Goal: Information Seeking & Learning: Learn about a topic

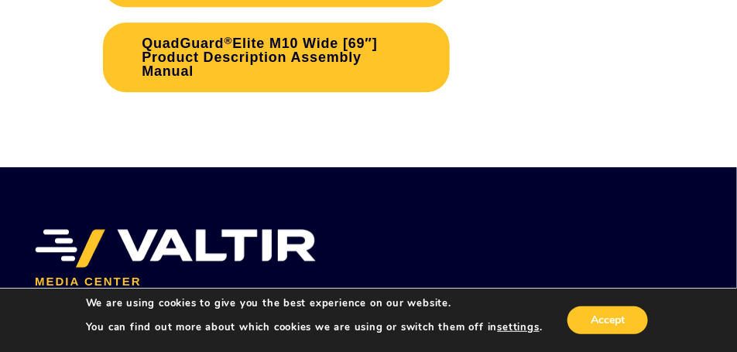
scroll to position [5457, 0]
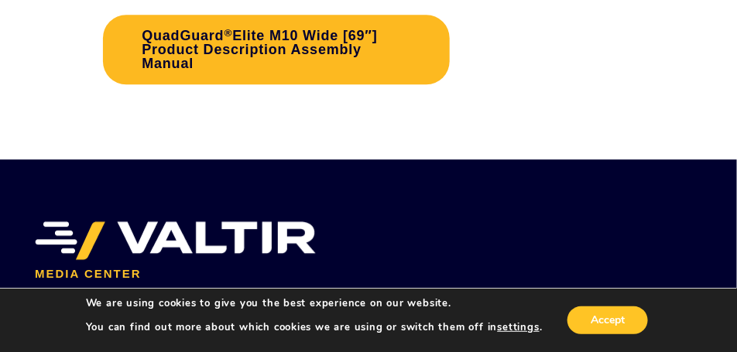
click at [276, 68] on link "QuadGuard ® Elite M10 Wide [69″] Product Description Assembly Manual" at bounding box center [276, 50] width 346 height 70
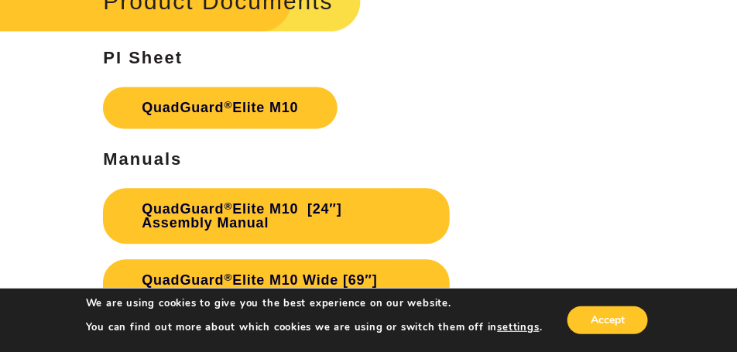
scroll to position [5186, 0]
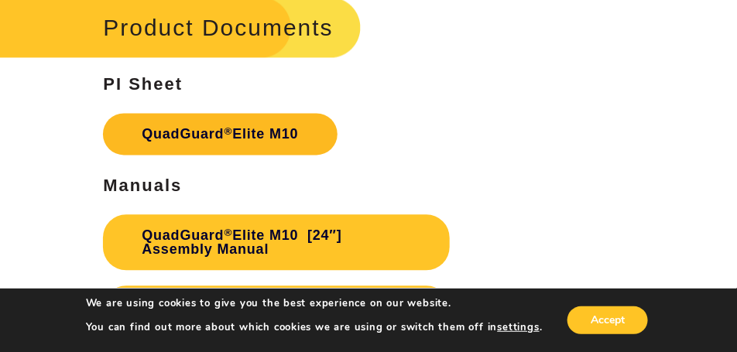
click at [190, 154] on link "QuadGuard ® Elite M10" at bounding box center [220, 134] width 234 height 42
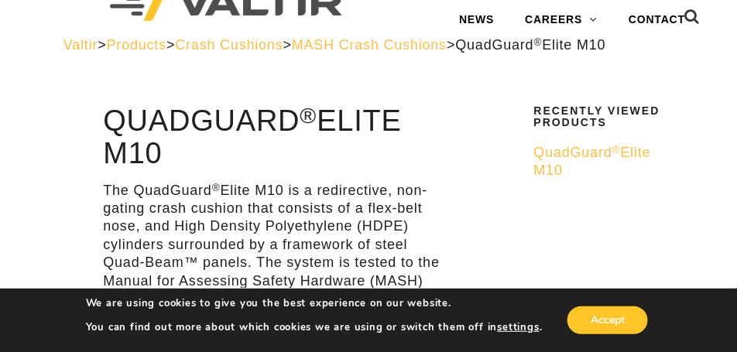
scroll to position [0, 0]
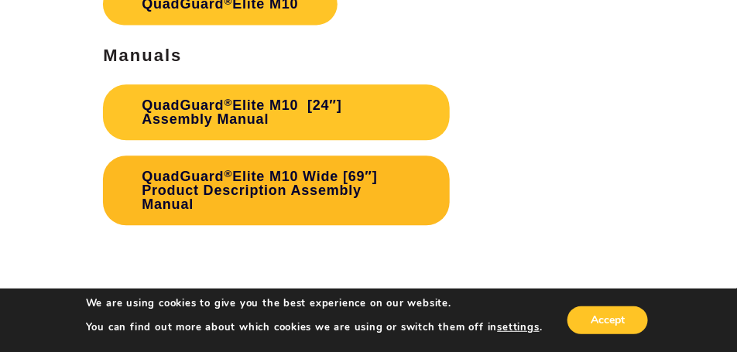
scroll to position [5303, 0]
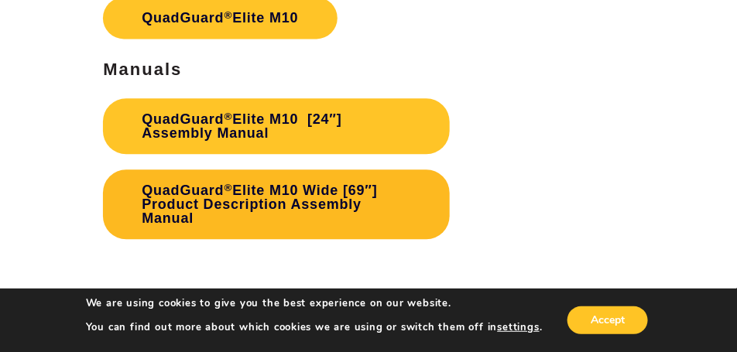
click at [244, 218] on link "QuadGuard ® Elite M10 Wide [69″] Product Description Assembly Manual" at bounding box center [276, 205] width 346 height 70
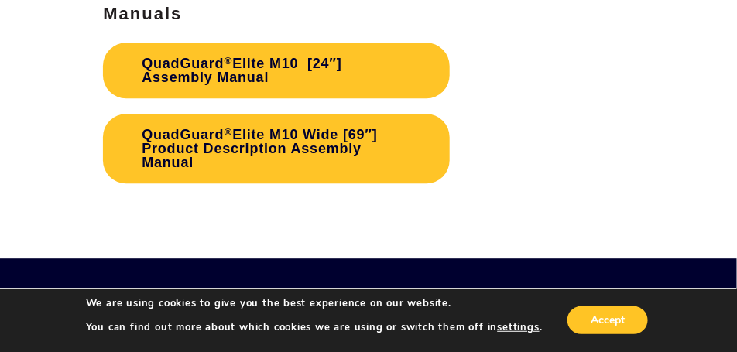
scroll to position [5320, 0]
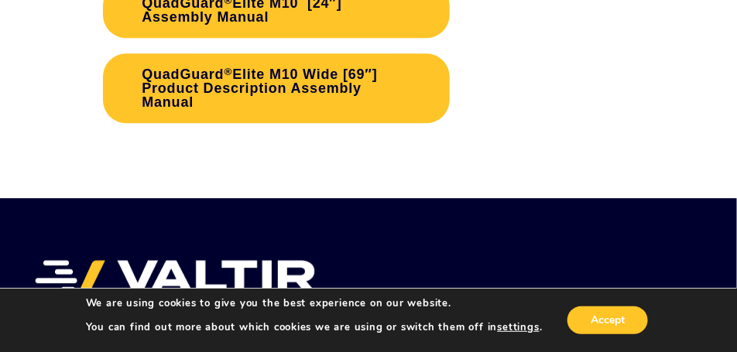
scroll to position [5380, 0]
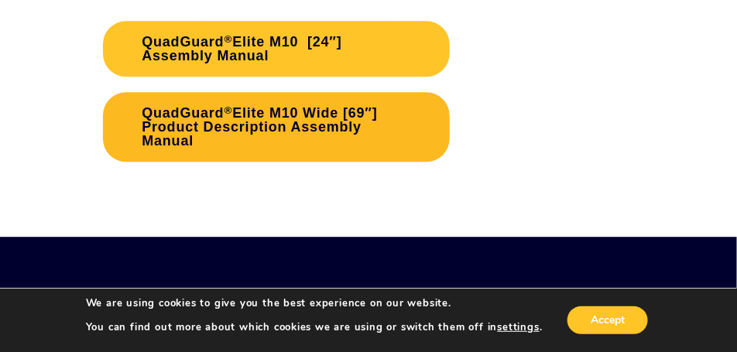
click at [254, 146] on link "QuadGuard ® Elite M10 Wide [69″] Product Description Assembly Manual" at bounding box center [276, 127] width 346 height 70
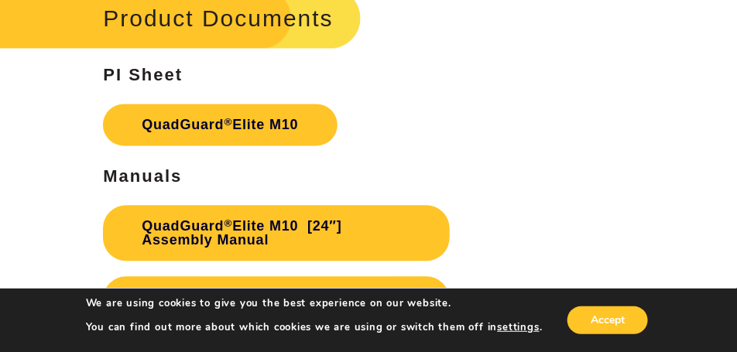
scroll to position [5186, 0]
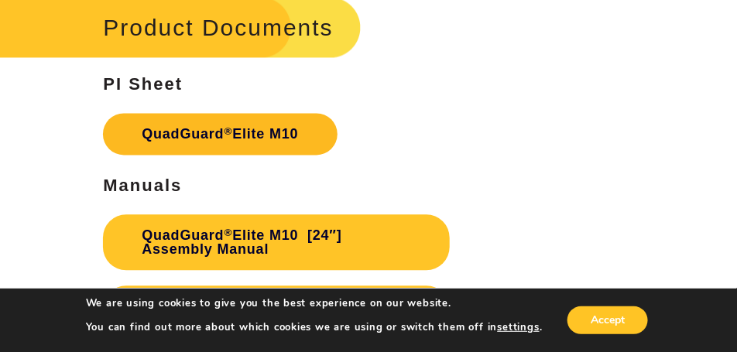
click at [219, 149] on link "QuadGuard ® Elite M10" at bounding box center [220, 134] width 234 height 42
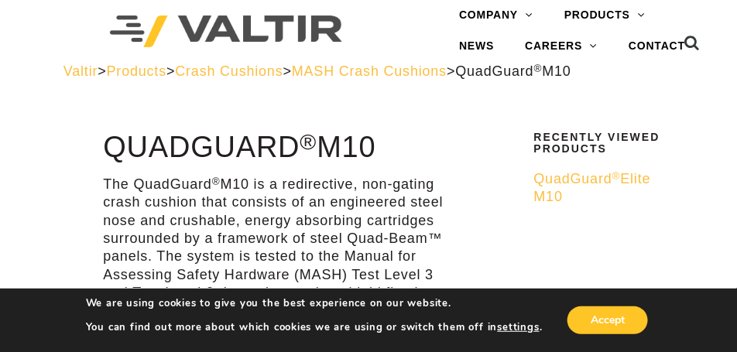
click at [429, 67] on span "MASH Crash Cushions" at bounding box center [369, 70] width 155 height 15
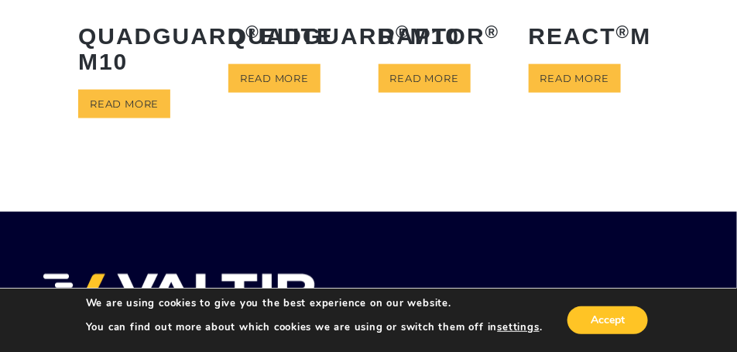
scroll to position [503, 0]
